Goal: Navigation & Orientation: Find specific page/section

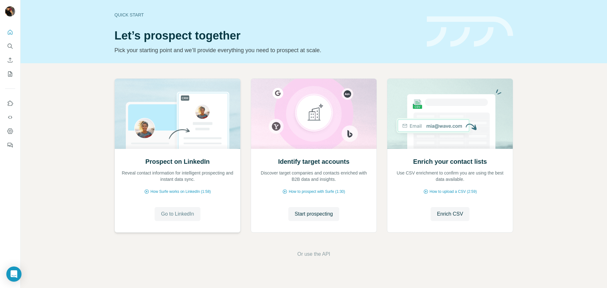
click at [186, 213] on span "Go to LinkedIn" at bounding box center [177, 214] width 33 height 8
click at [120, 13] on div "Quick start" at bounding box center [266, 15] width 305 height 6
drag, startPoint x: 128, startPoint y: 15, endPoint x: 143, endPoint y: 18, distance: 15.9
click at [132, 17] on div "Quick start" at bounding box center [266, 15] width 305 height 6
click at [143, 18] on div "Quick start Let’s prospect together Pick your starting point and we’ll provide …" at bounding box center [266, 32] width 305 height 46
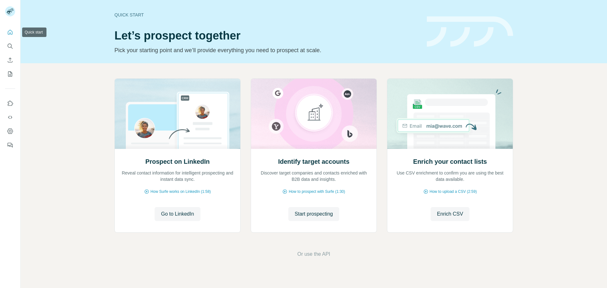
click at [11, 33] on icon "Quick start" at bounding box center [10, 32] width 6 height 6
click at [10, 32] on icon "Quick start" at bounding box center [10, 32] width 6 height 6
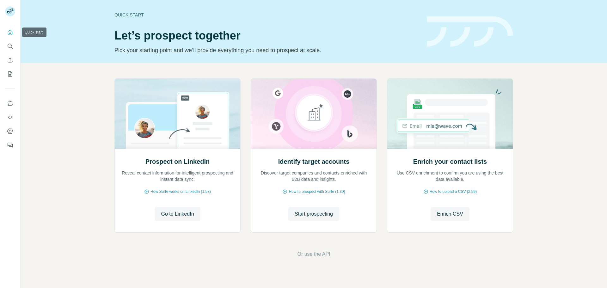
click at [10, 32] on icon "Quick start" at bounding box center [10, 32] width 6 height 6
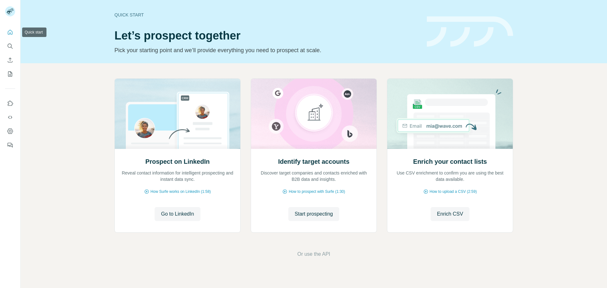
click at [10, 32] on icon "Quick start" at bounding box center [10, 32] width 6 height 6
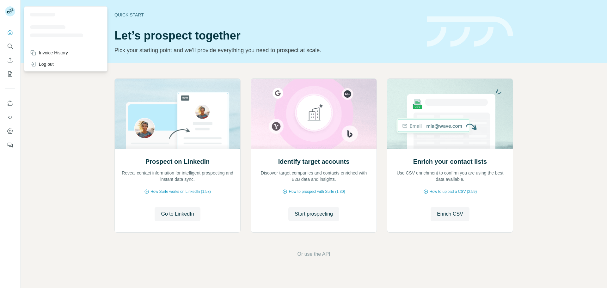
click at [13, 12] on rect at bounding box center [10, 11] width 10 height 10
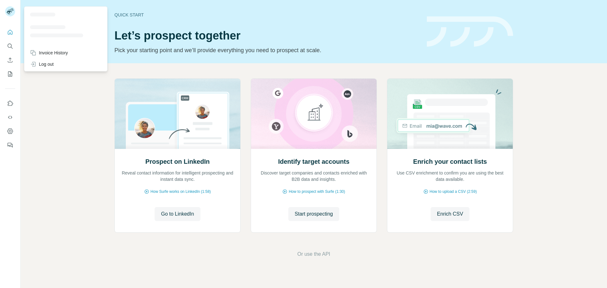
click at [13, 12] on rect at bounding box center [10, 11] width 10 height 10
click at [11, 11] on rect at bounding box center [10, 11] width 10 height 10
click at [9, 10] on rect at bounding box center [10, 11] width 10 height 10
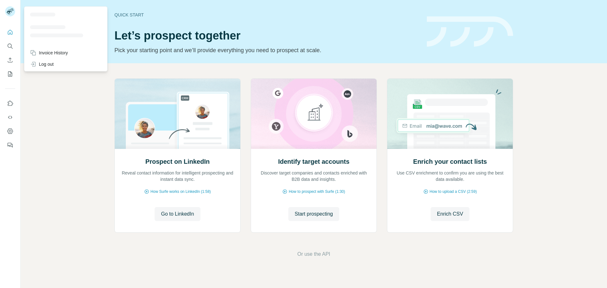
click at [9, 10] on rect at bounding box center [10, 11] width 10 height 10
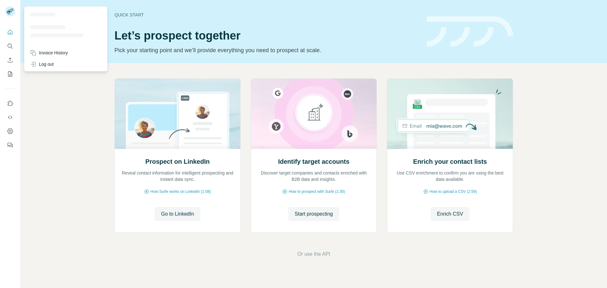
click at [9, 10] on rect at bounding box center [10, 11] width 10 height 10
click at [10, 131] on icon "Dashboard" at bounding box center [10, 131] width 6 height 6
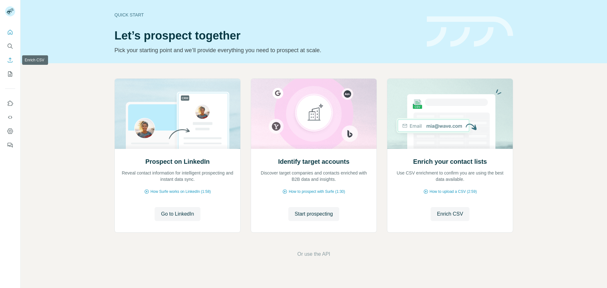
click at [12, 60] on icon "Enrich CSV" at bounding box center [10, 60] width 6 height 6
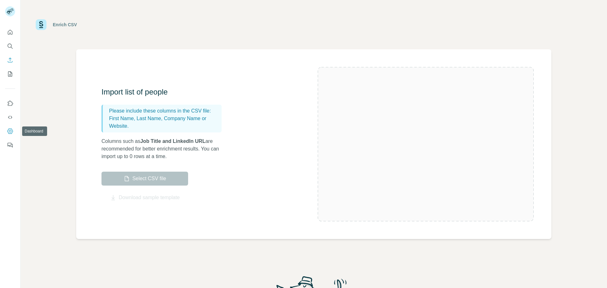
click at [11, 131] on icon "Dashboard" at bounding box center [10, 131] width 6 height 6
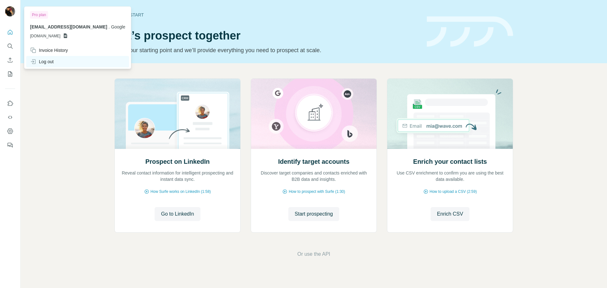
click at [44, 61] on div "Log out" at bounding box center [42, 62] width 24 height 6
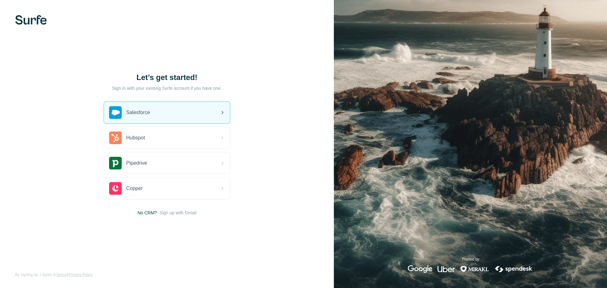
click at [216, 108] on div "Salesforce" at bounding box center [167, 113] width 126 height 22
click at [223, 109] on icon at bounding box center [223, 113] width 8 height 8
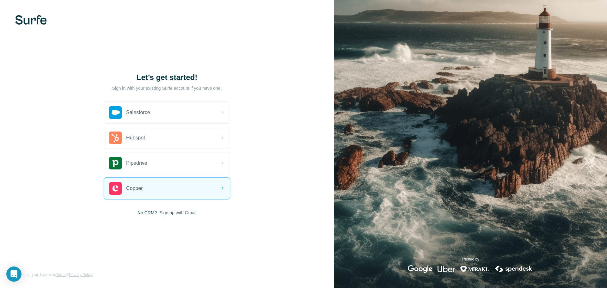
click at [180, 213] on span "Sign up with Gmail" at bounding box center [177, 213] width 37 height 6
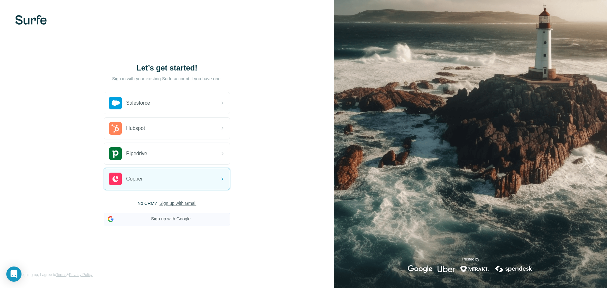
click at [178, 220] on button "Sign up with Google" at bounding box center [167, 219] width 127 height 13
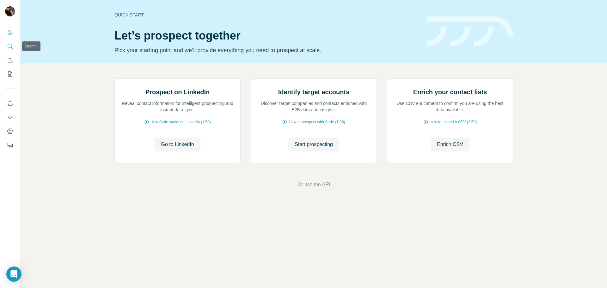
click at [9, 45] on icon "Search" at bounding box center [10, 46] width 6 height 6
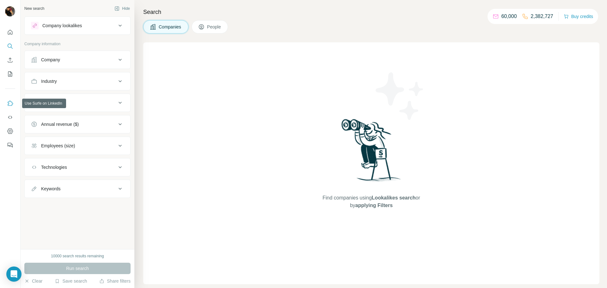
click at [13, 104] on icon "Use Surfe on LinkedIn" at bounding box center [10, 103] width 6 height 6
